Goal: Navigation & Orientation: Find specific page/section

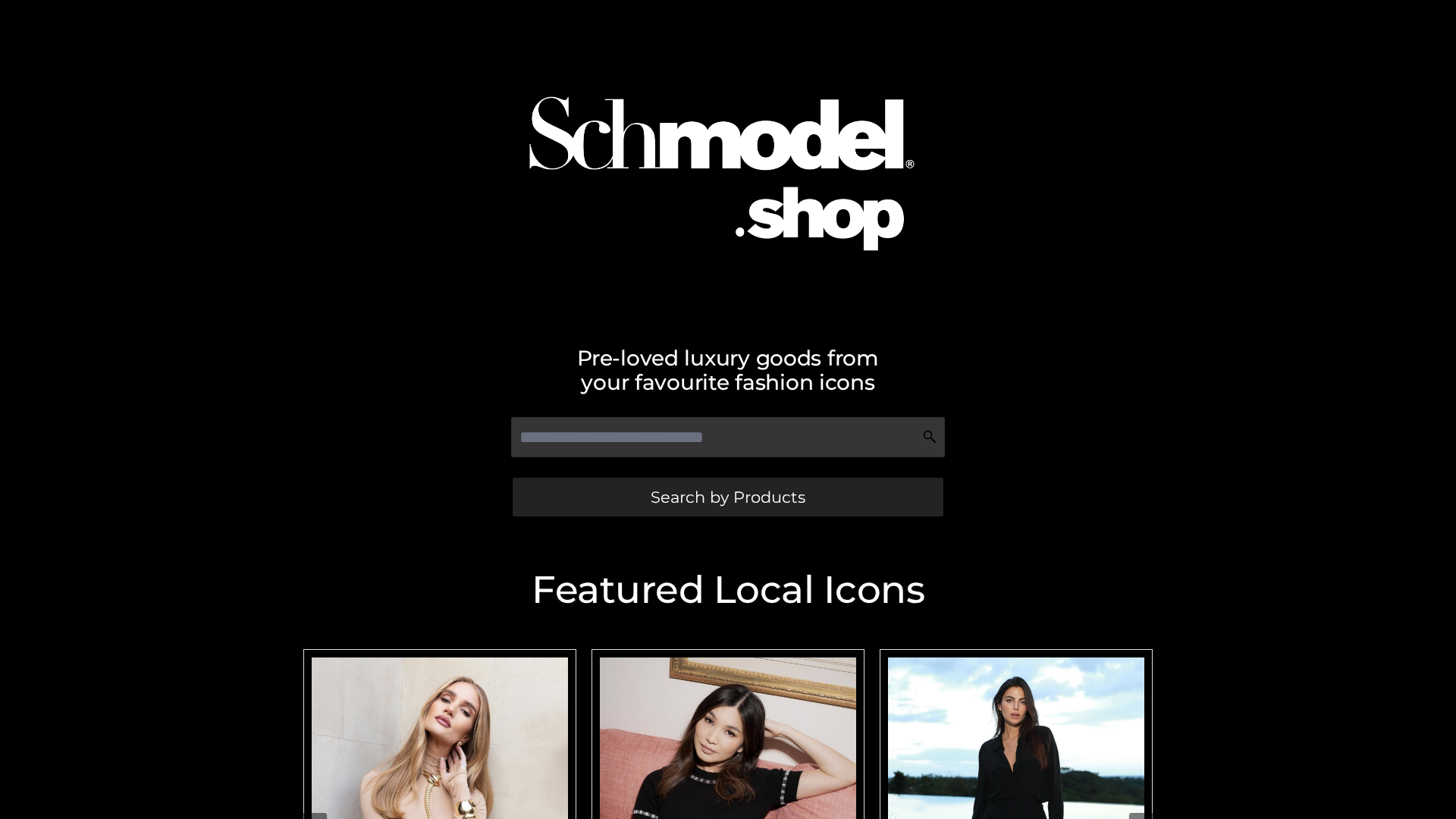
click at [727, 497] on span "Search by Products" at bounding box center [728, 497] width 155 height 16
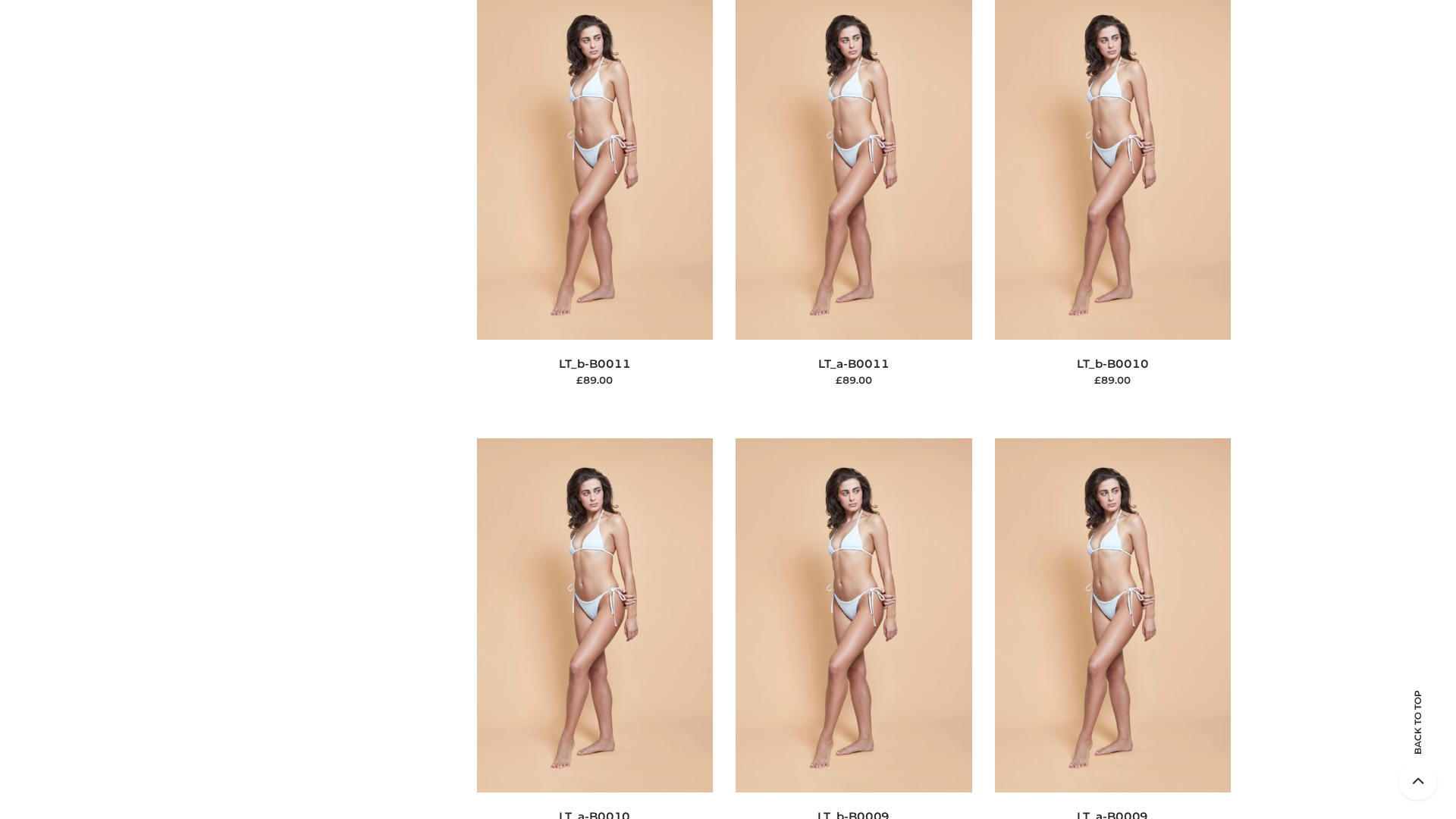
scroll to position [6807, 0]
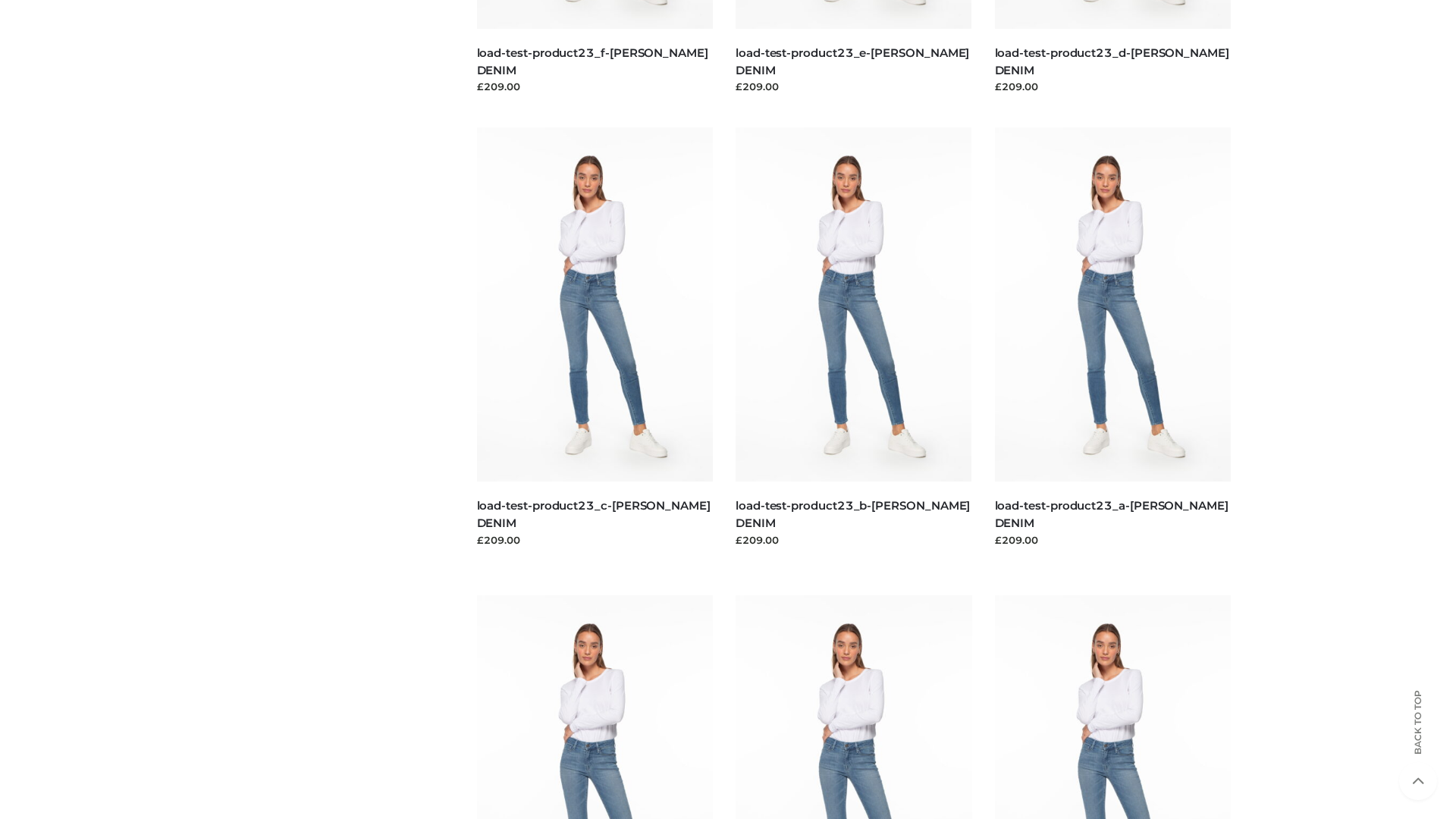
scroll to position [1330, 0]
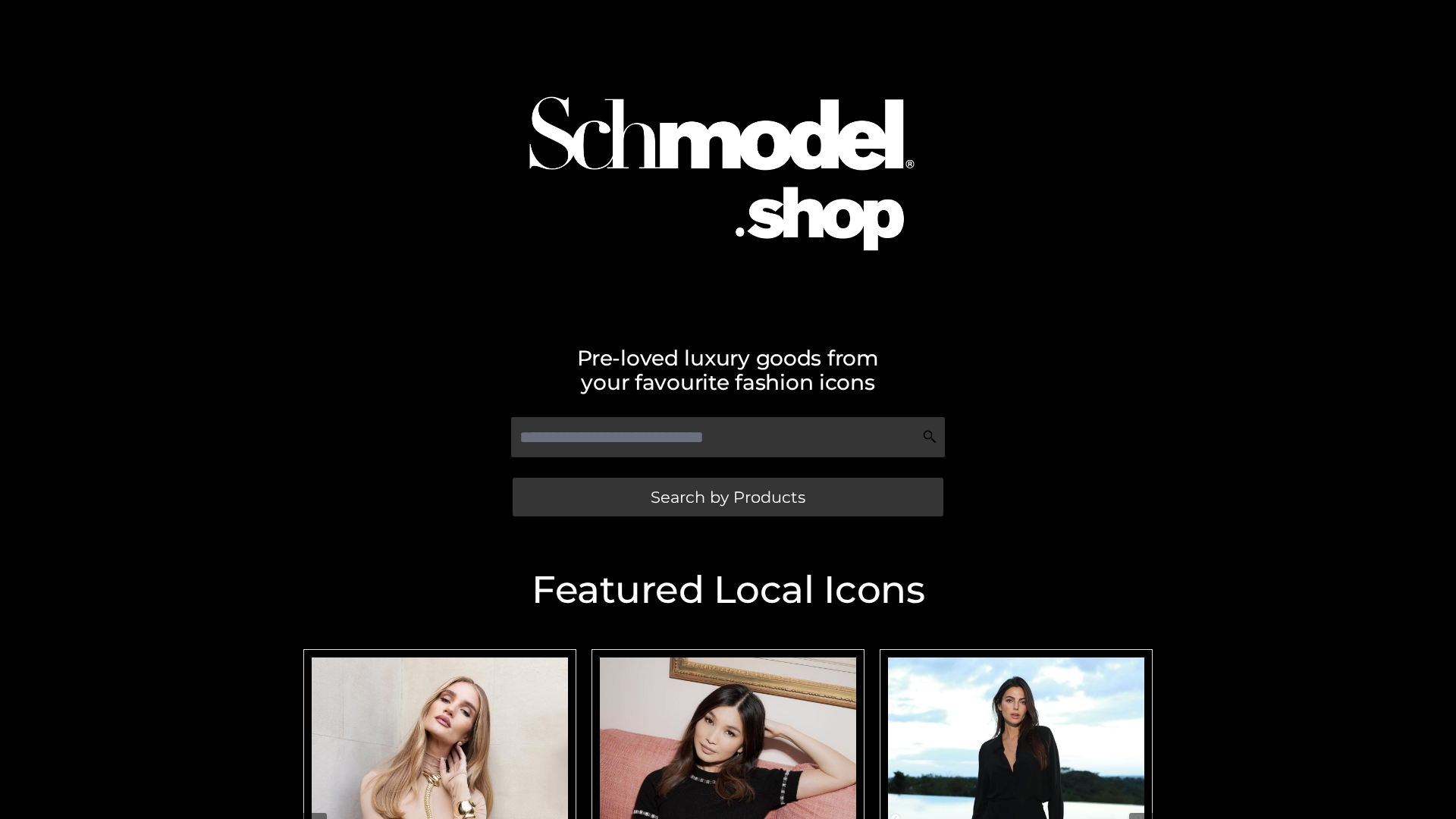
click at [727, 497] on span "Search by Products" at bounding box center [728, 497] width 155 height 16
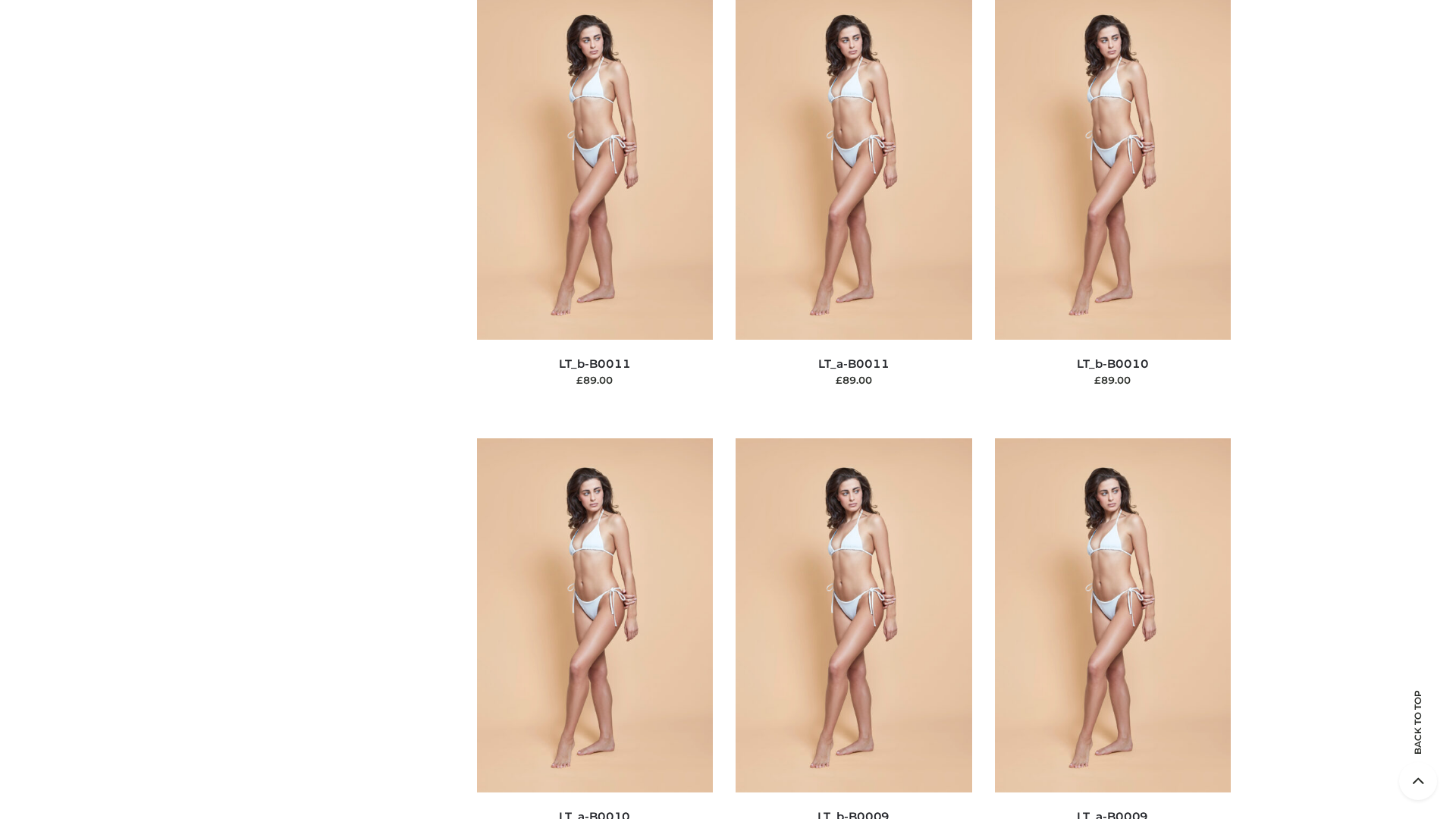
scroll to position [6807, 0]
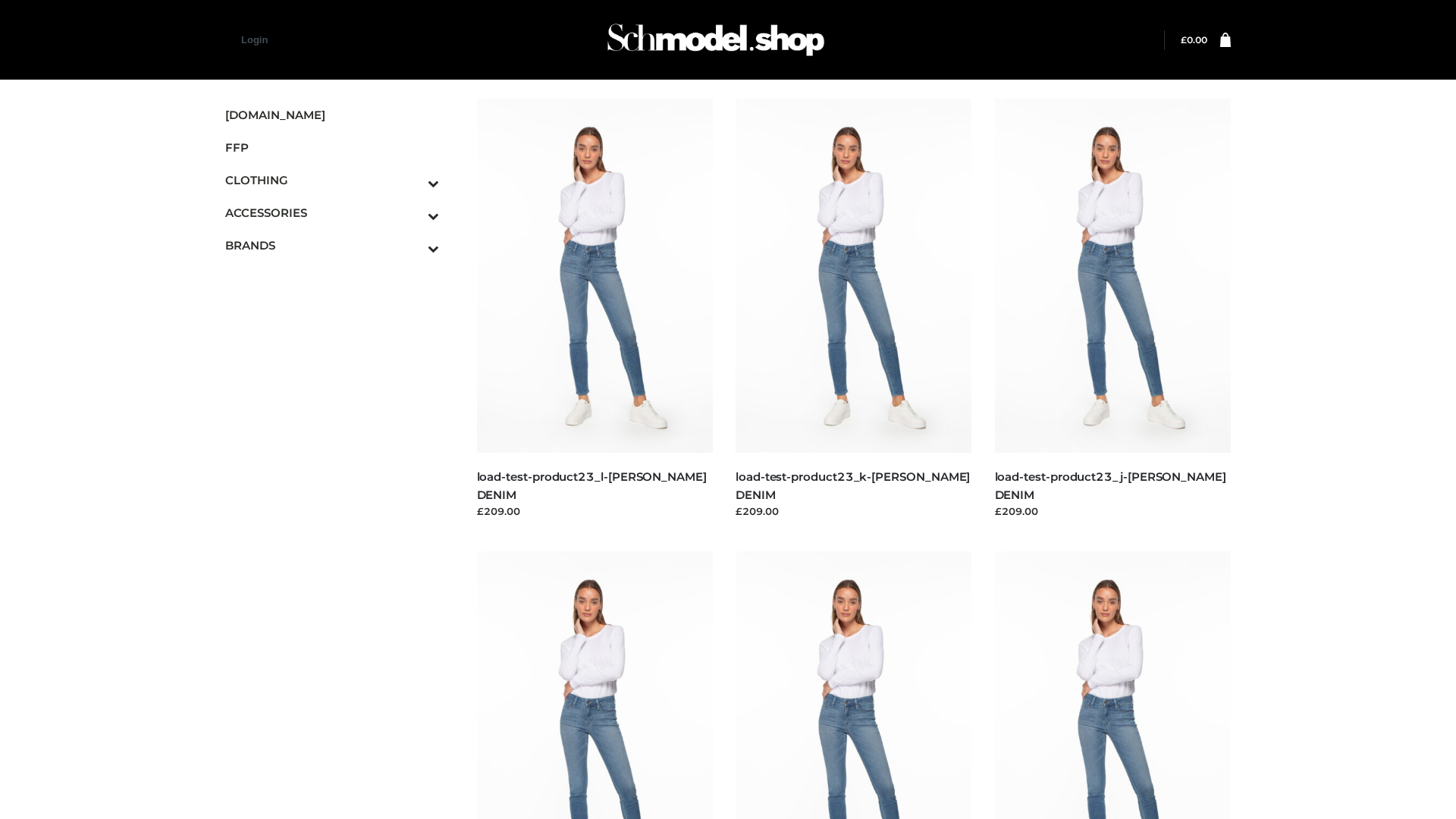
scroll to position [1330, 0]
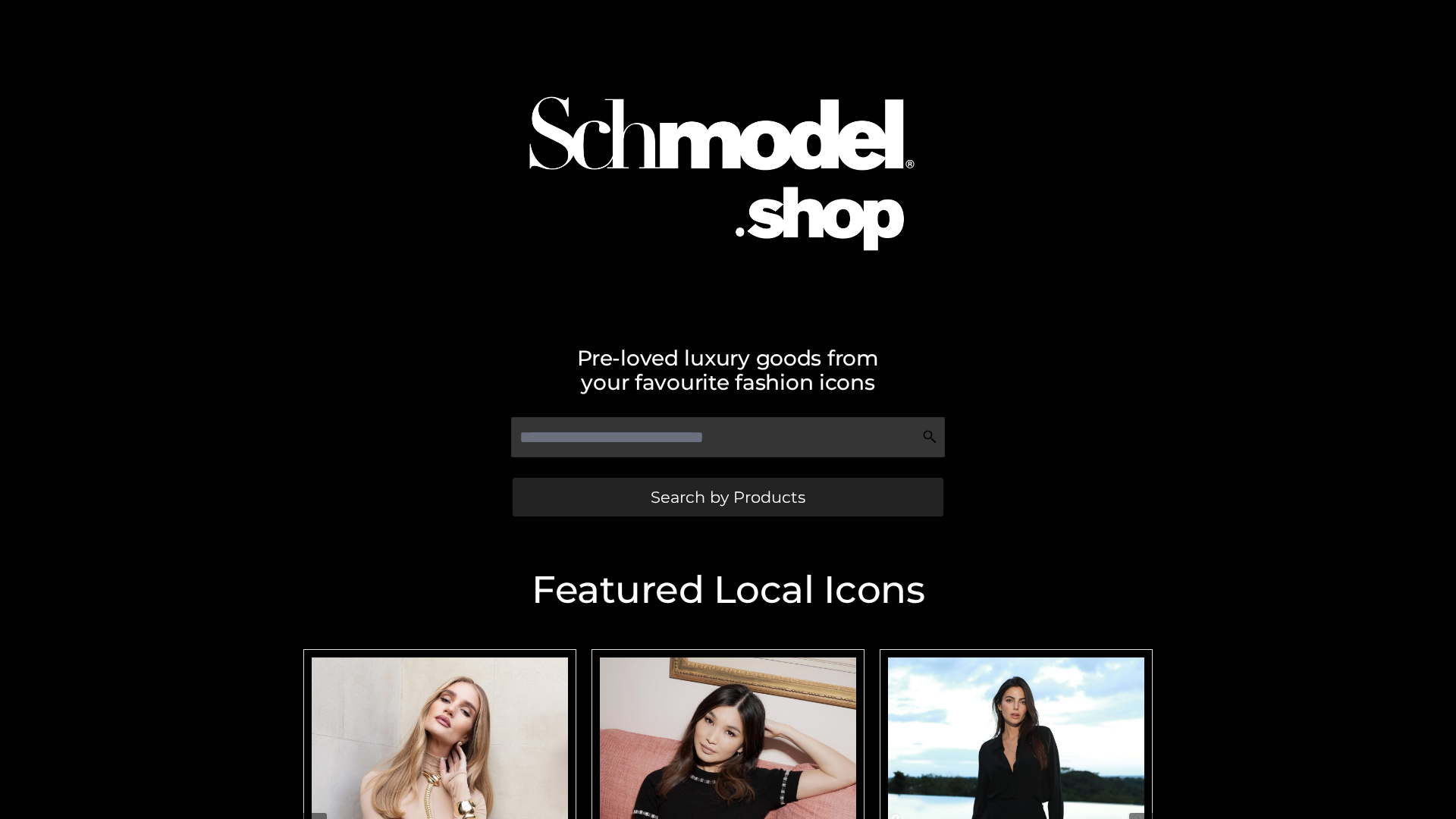
click at [727, 497] on span "Search by Products" at bounding box center [728, 497] width 155 height 16
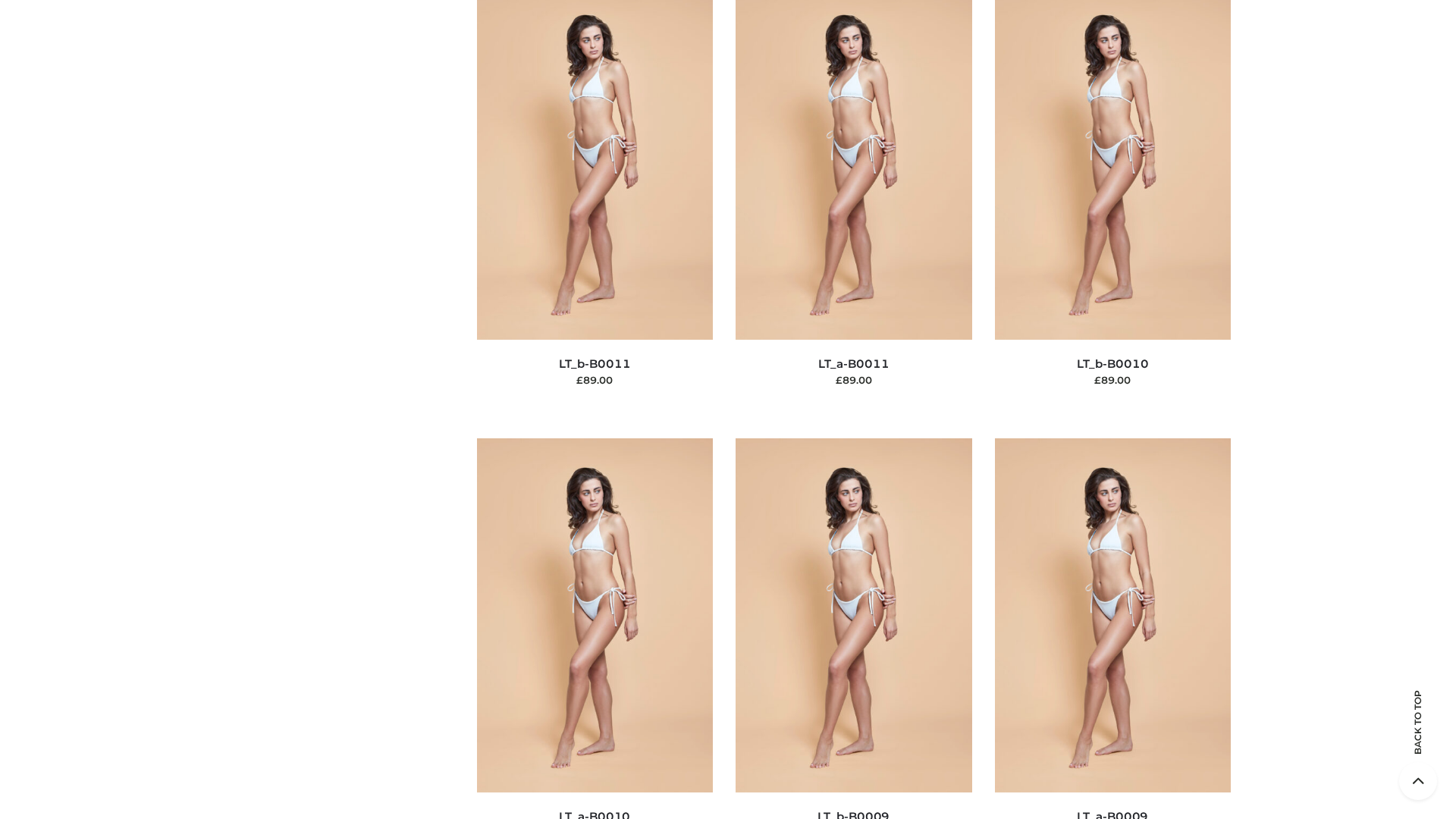
scroll to position [6807, 0]
